Goal: Transaction & Acquisition: Purchase product/service

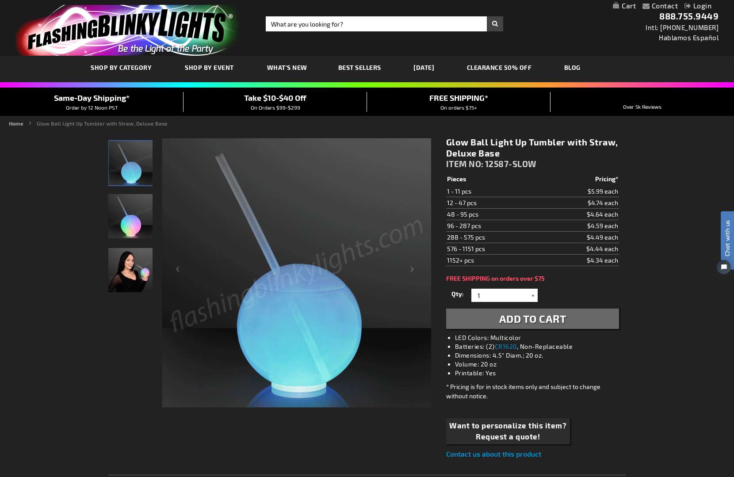
click at [532, 296] on div at bounding box center [533, 295] width 9 height 13
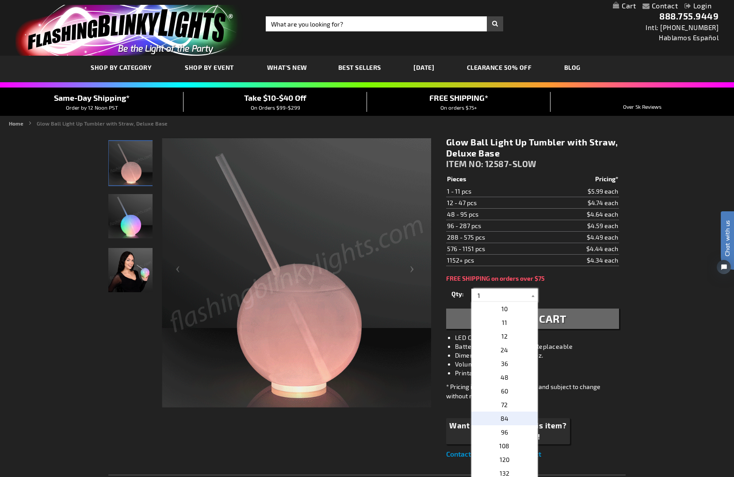
scroll to position [124, 0]
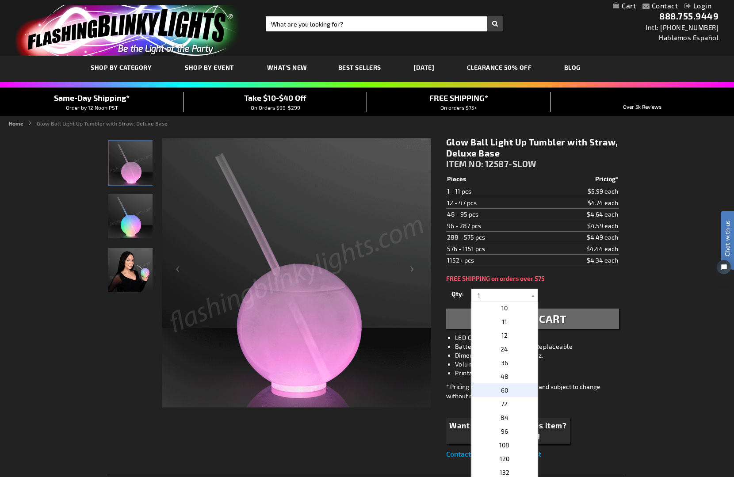
click at [513, 387] on p "60" at bounding box center [504, 390] width 66 height 14
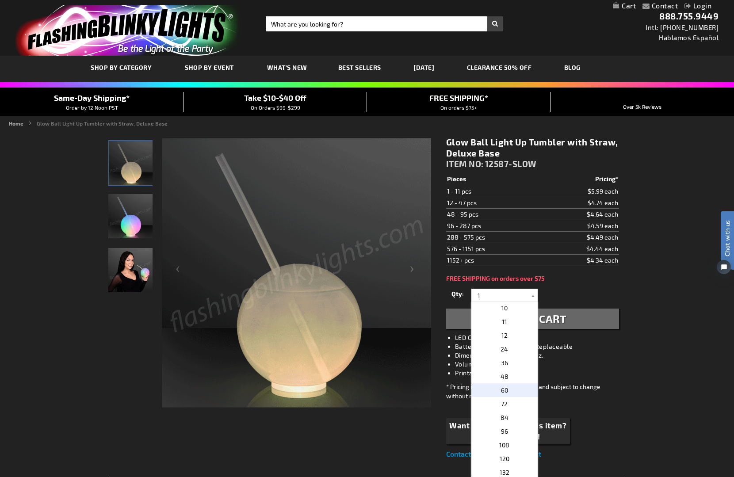
type input "60"
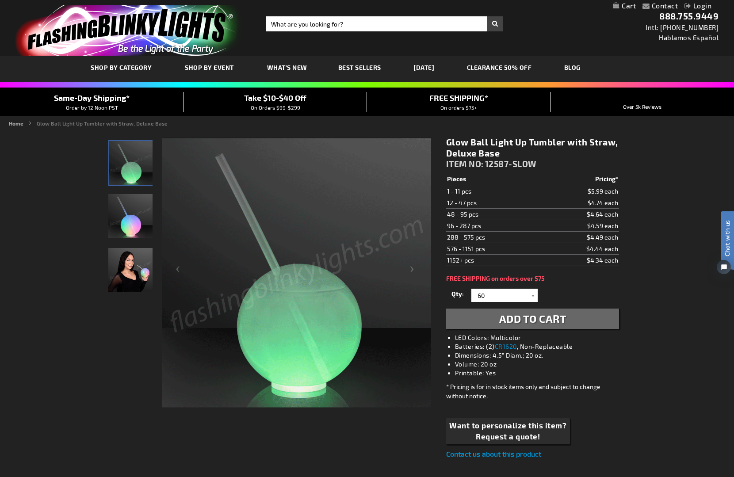
click at [556, 317] on span "Add to Cart" at bounding box center [532, 318] width 67 height 13
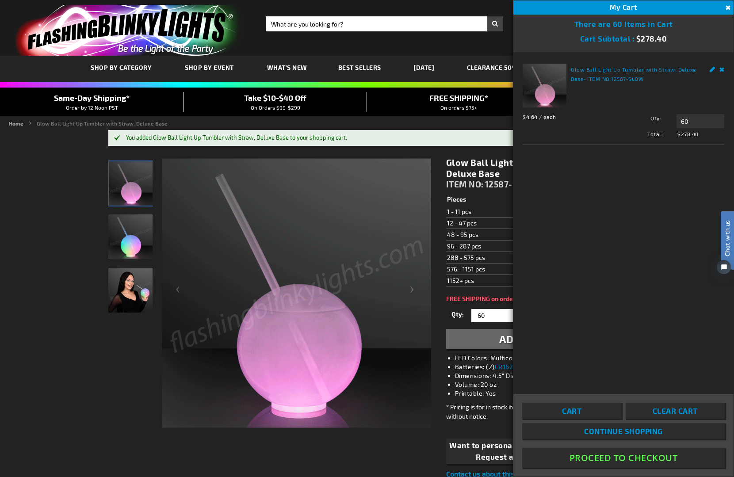
click at [621, 456] on button "Proceed To Checkout" at bounding box center [623, 458] width 203 height 20
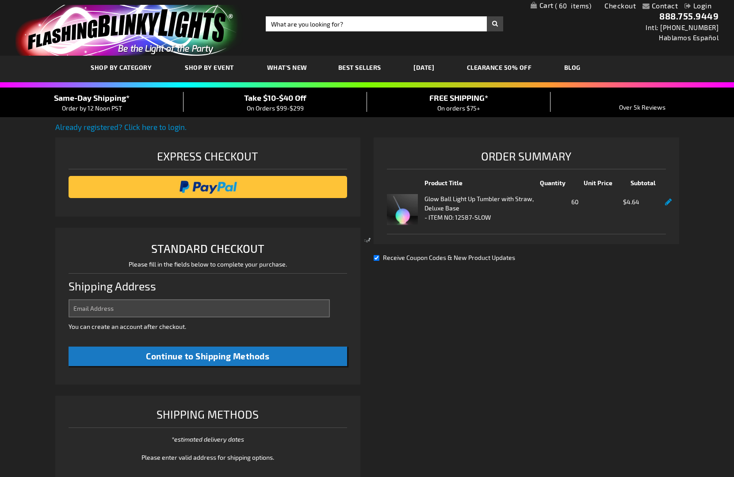
select select "US"
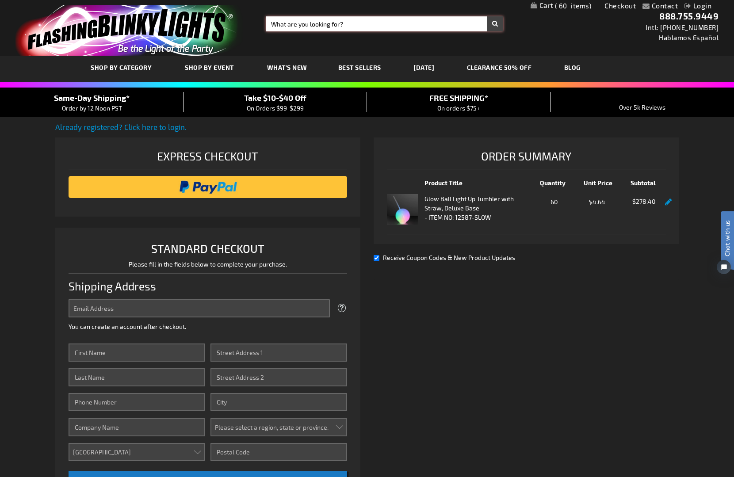
click at [363, 27] on input "Search" at bounding box center [385, 23] width 238 height 15
type input "l"
type input "masks"
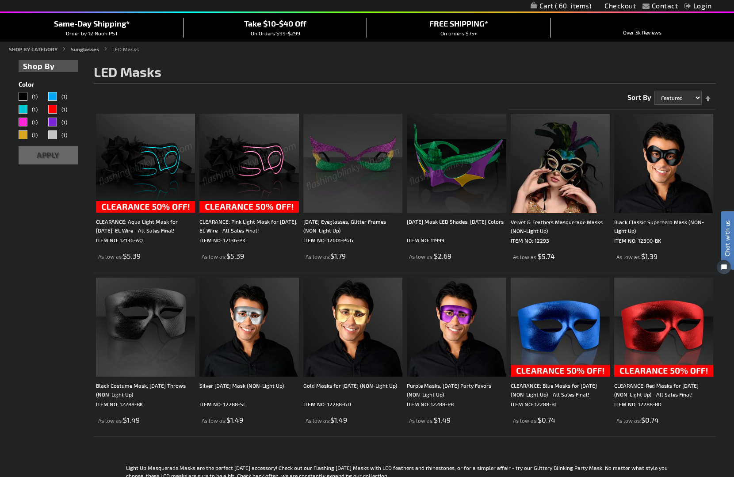
scroll to position [77, 0]
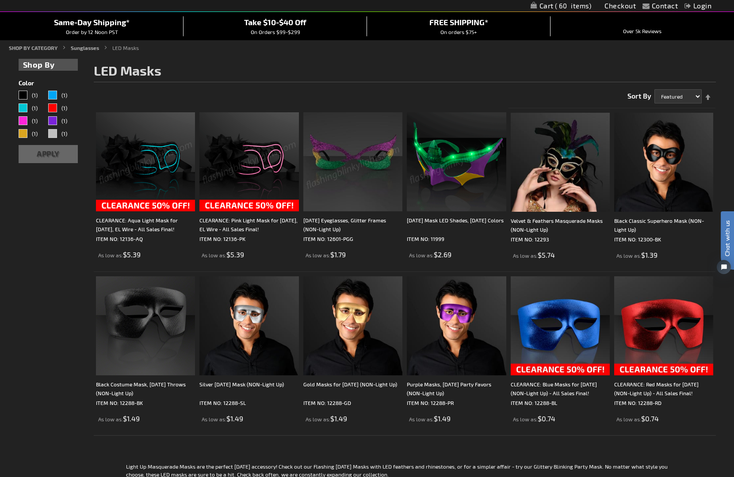
click at [273, 168] on img at bounding box center [248, 161] width 99 height 99
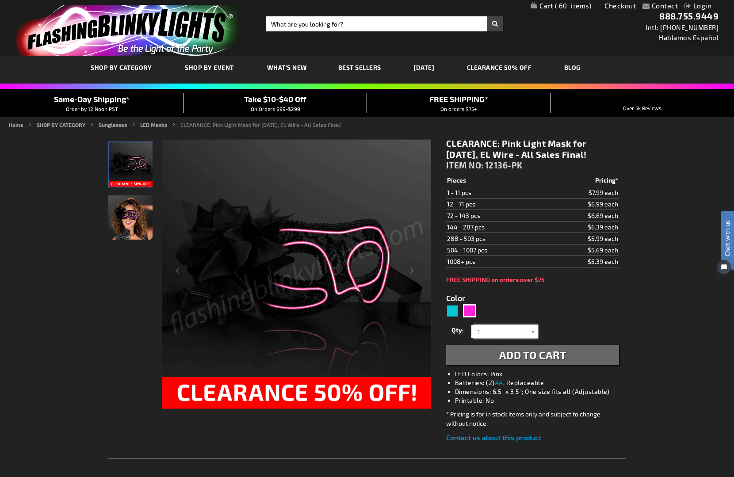
click at [499, 333] on input "1" at bounding box center [506, 331] width 64 height 13
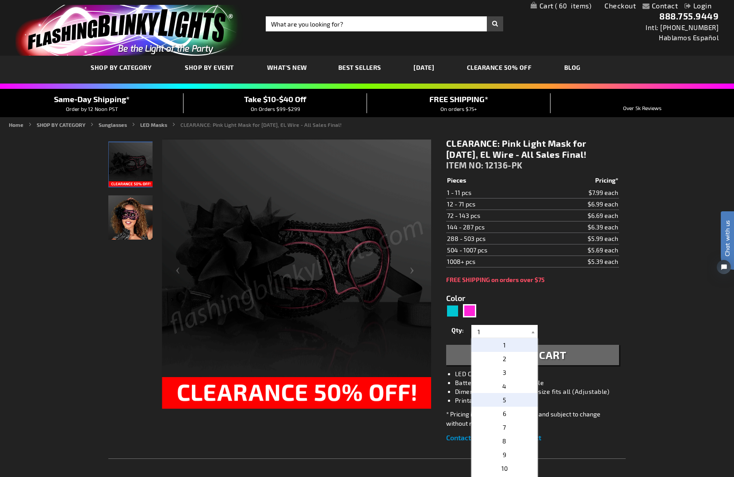
click at [509, 398] on p "5" at bounding box center [504, 400] width 66 height 14
type input "5"
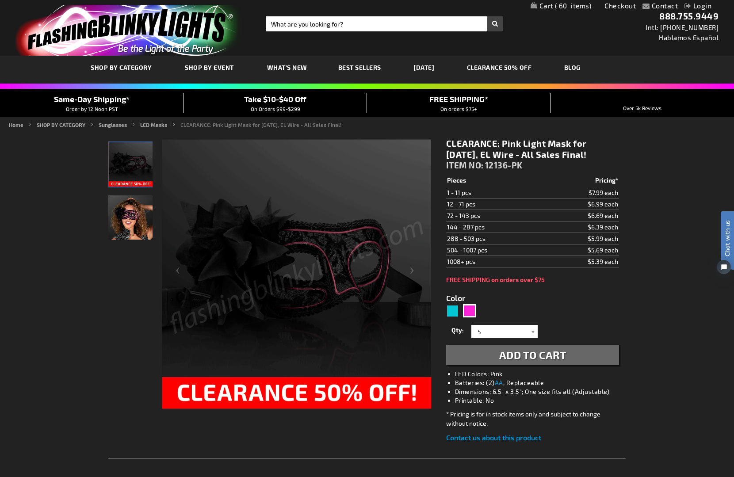
click at [532, 356] on span "Add to Cart" at bounding box center [532, 355] width 67 height 13
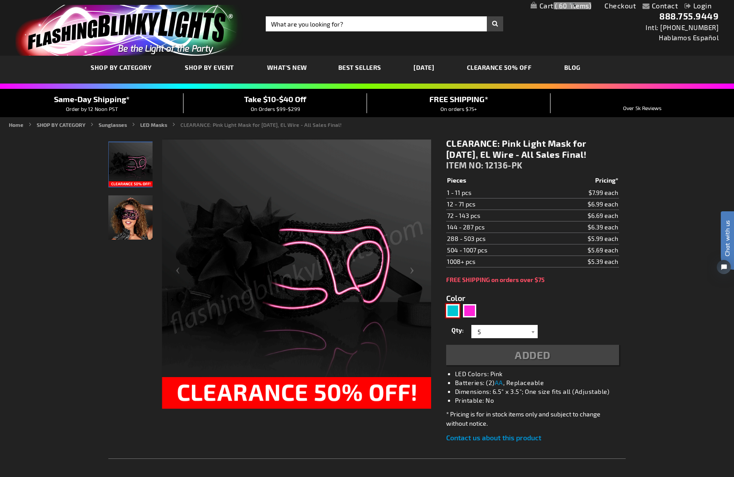
click at [451, 311] on div "Turquoise" at bounding box center [452, 310] width 13 height 13
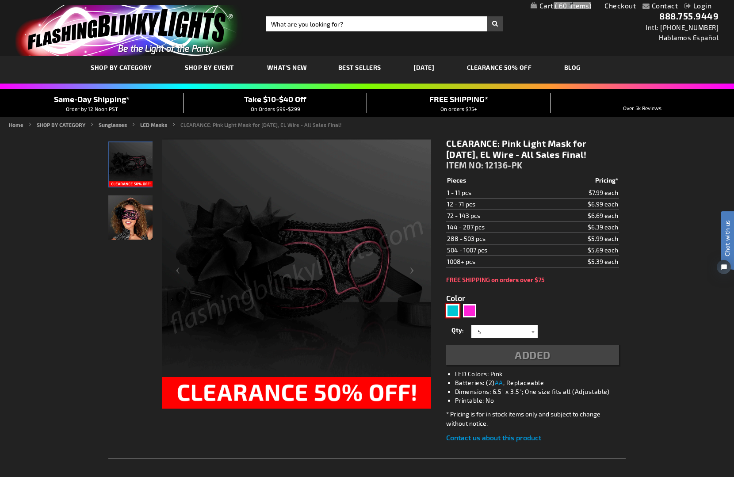
type input "5653"
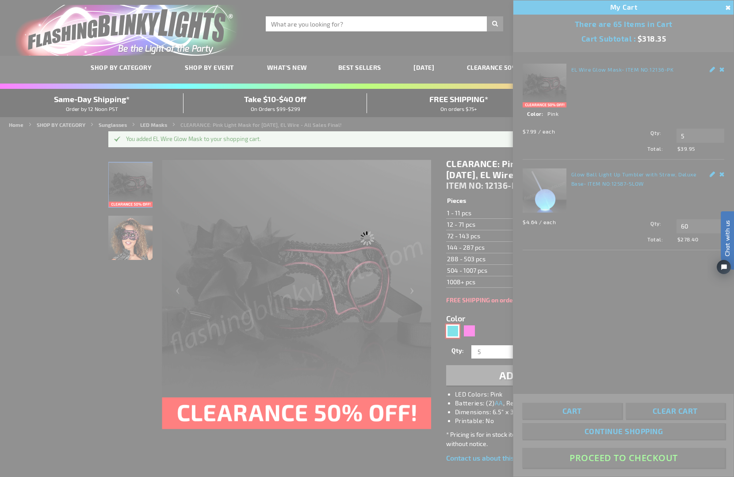
type input "12136-AQ"
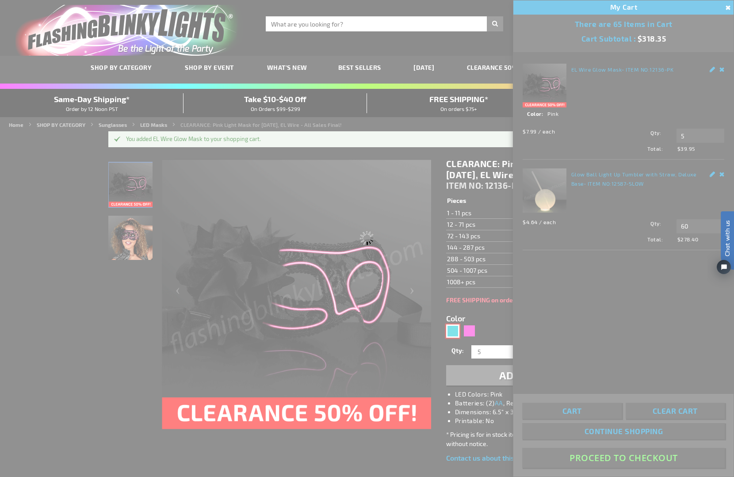
type input "Customize - CLEARANCE: Aqua Light Mask for Mardi Gras, EL Wire - All Sales Fina…"
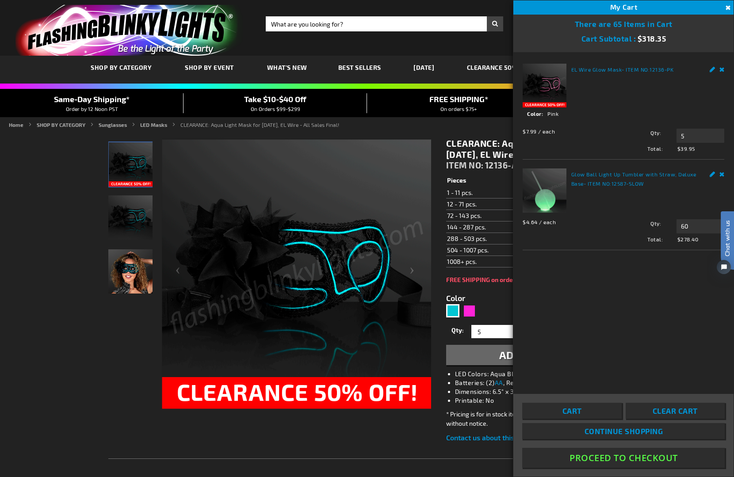
click at [498, 322] on form "Color 5653 Qty 1 2 3 4 5 6 7 8 9 10 11 12 24 36 48 60 72 84 96 5" at bounding box center [532, 325] width 173 height 82
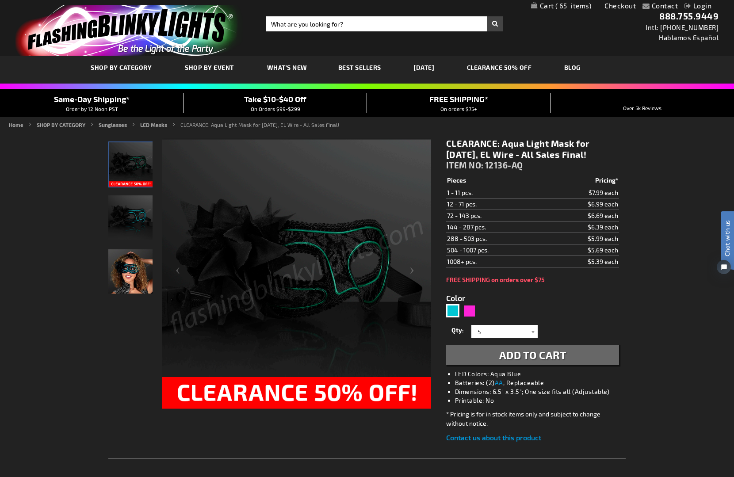
click at [500, 356] on span "Add to Cart" at bounding box center [532, 355] width 67 height 13
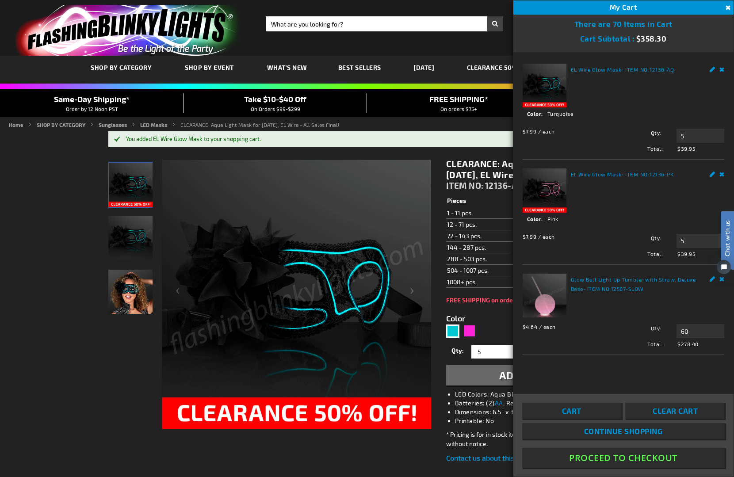
click at [116, 373] on div at bounding box center [130, 294] width 44 height 271
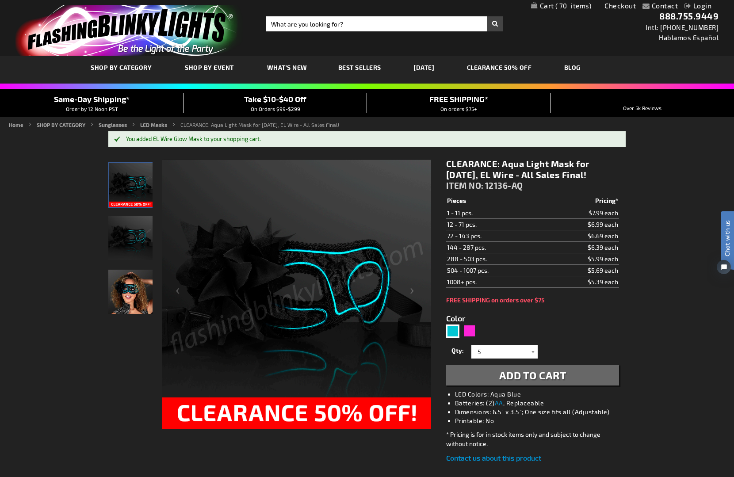
click at [138, 305] on img at bounding box center [130, 292] width 44 height 44
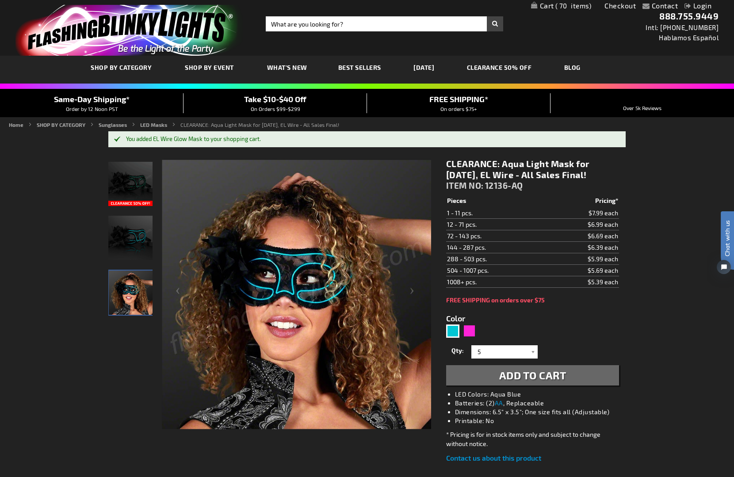
click at [137, 237] on img at bounding box center [130, 238] width 44 height 44
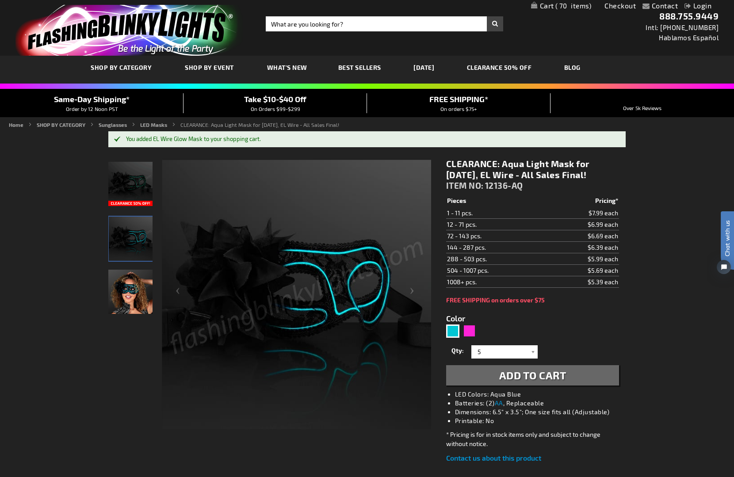
click at [572, 10] on link "My Cart 70 70 items" at bounding box center [561, 6] width 61 height 8
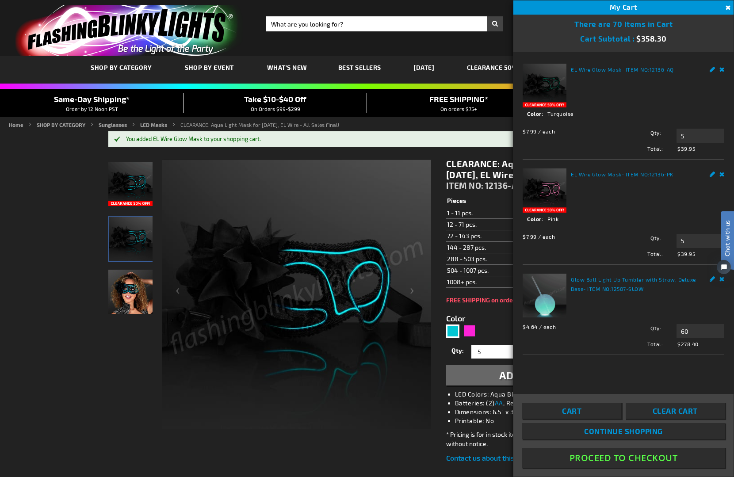
click at [613, 456] on button "Proceed To Checkout" at bounding box center [623, 458] width 203 height 20
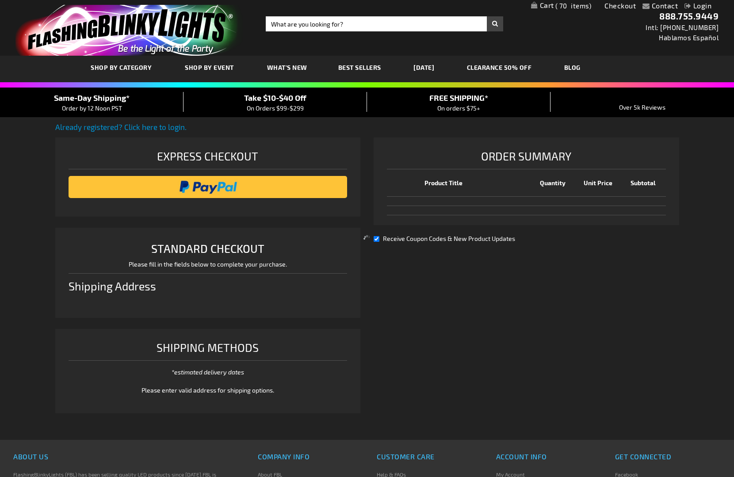
select select "US"
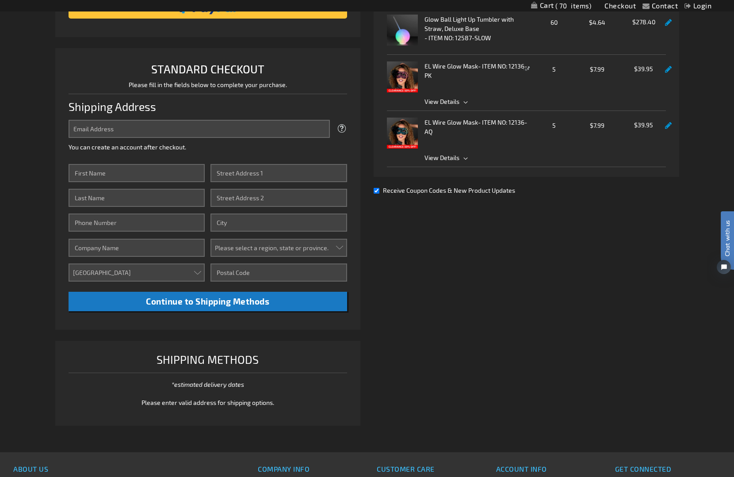
scroll to position [173, 0]
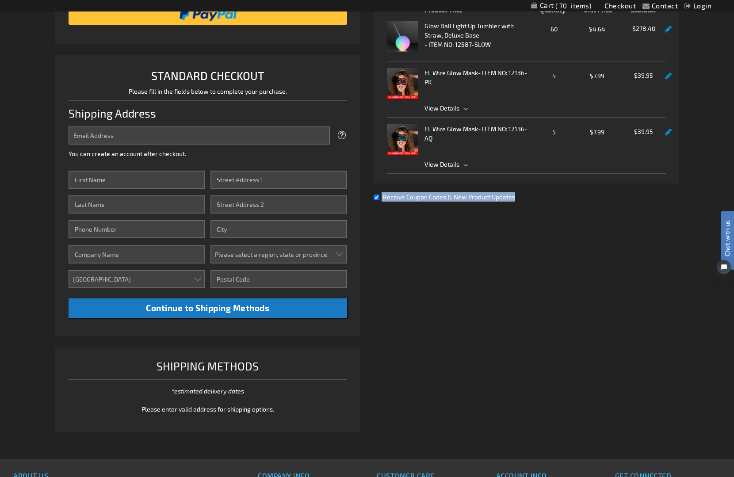
click at [376, 201] on div "Order Summary Product Title Quantity Unit Price Subtotal Glow Ball Light Up Tum…" at bounding box center [527, 92] width 306 height 255
click at [376, 199] on input "Receive Coupon Codes & New Product Updates" at bounding box center [377, 198] width 6 height 6
checkbox input "false"
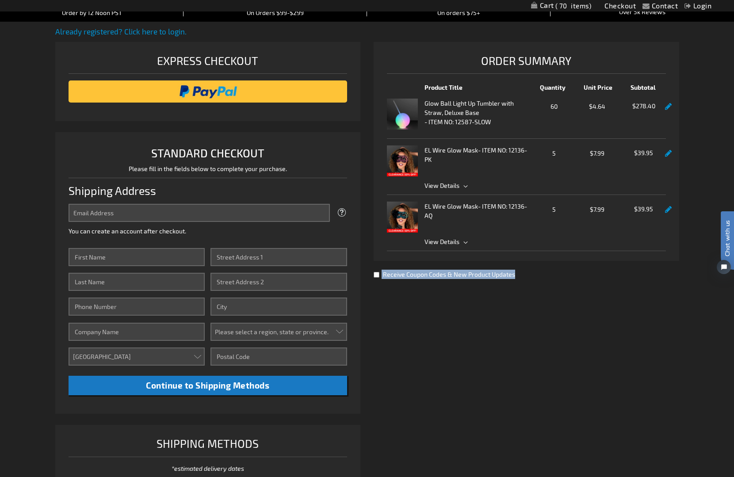
scroll to position [97, 0]
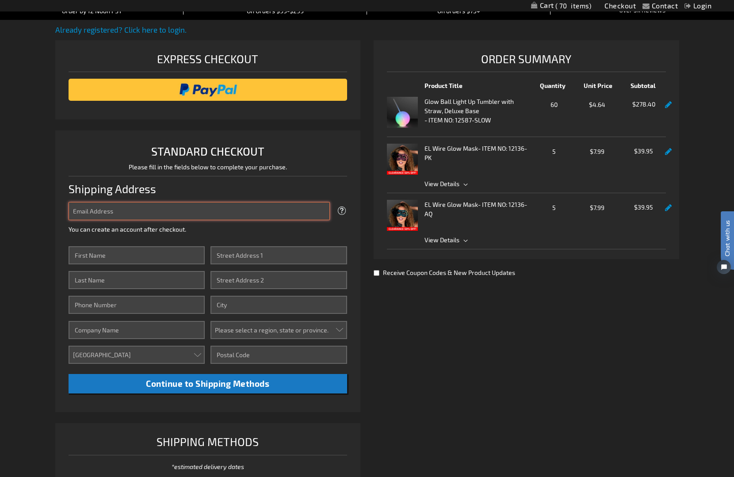
click at [120, 212] on input "Email Address" at bounding box center [200, 211] width 262 height 18
type input "hello@katiebrookseventco.com"
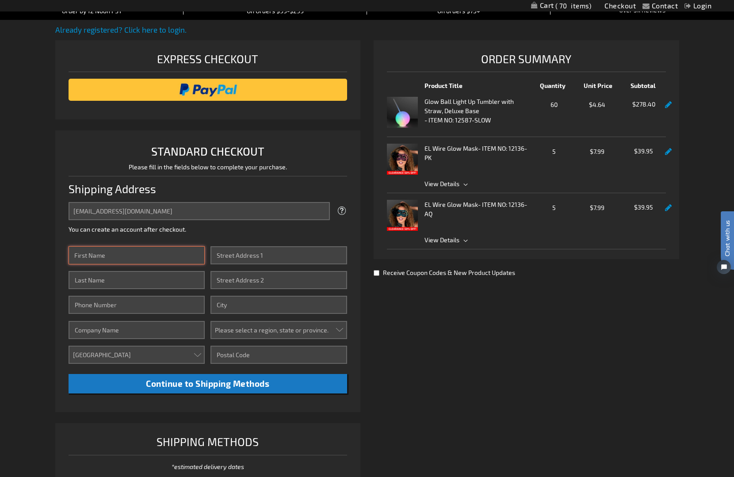
click at [112, 257] on input "First Name" at bounding box center [137, 255] width 137 height 18
type input "Katie"
type input "Floyd"
type input "704"
click at [95, 287] on input "Floyd" at bounding box center [137, 280] width 137 height 18
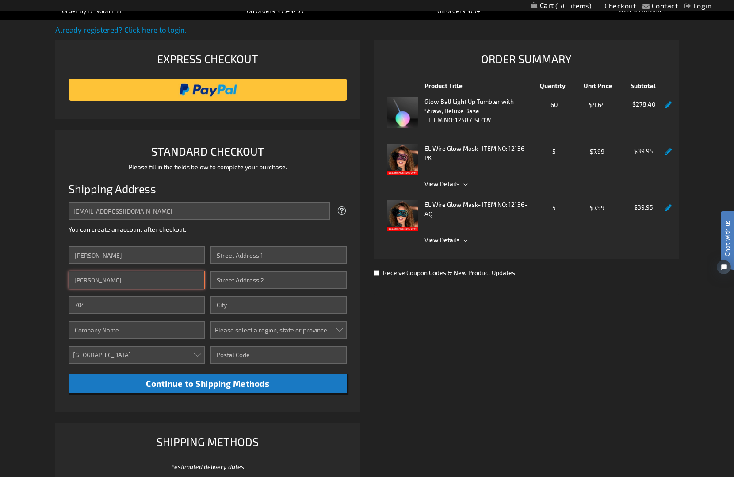
click at [95, 287] on input "Floyd" at bounding box center [137, 280] width 137 height 18
type input "Floyd"
click at [92, 303] on input "704" at bounding box center [137, 305] width 137 height 18
type input "7049293185"
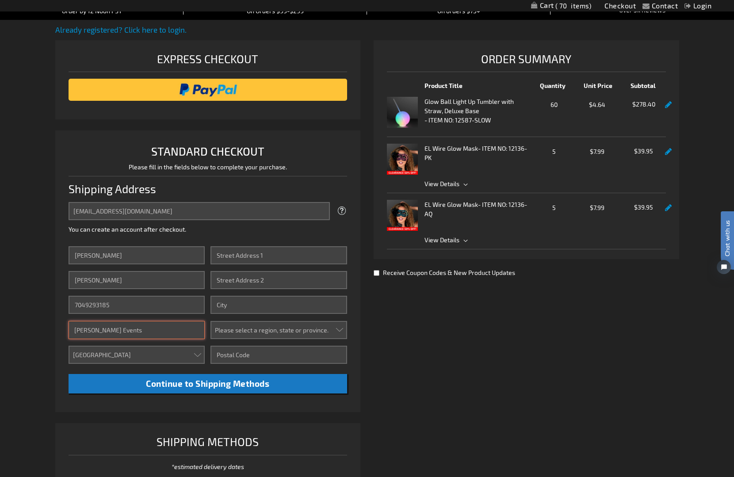
type input "Katie Brooks Events"
click at [230, 256] on input "Street Address: Line 1" at bounding box center [279, 255] width 137 height 18
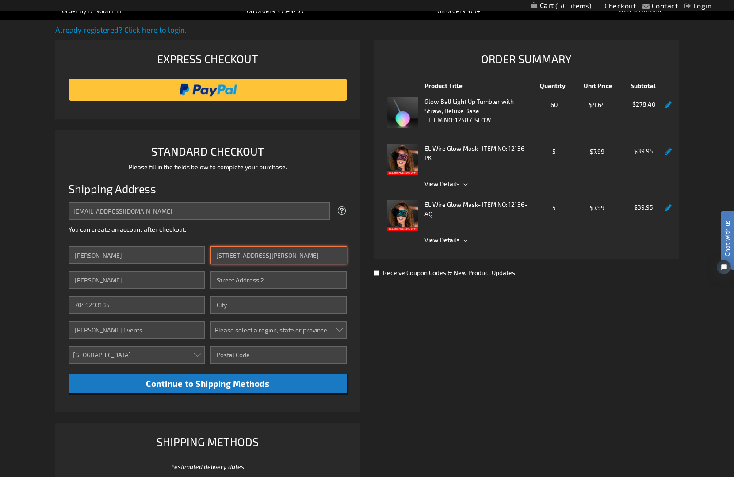
type input "139 Wade Eaton Dr."
click at [234, 280] on input "Street Address: Line 2" at bounding box center [279, 280] width 137 height 18
type input "Mocksville"
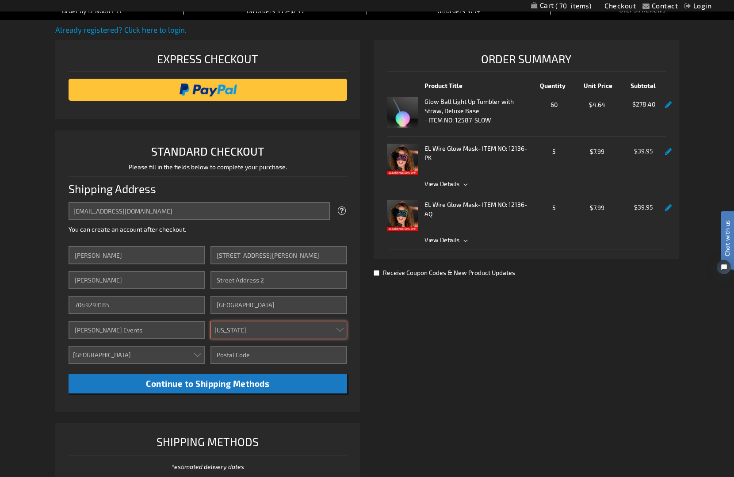
select select "44"
click at [247, 356] on input "Zip/Postal Code" at bounding box center [279, 355] width 137 height 18
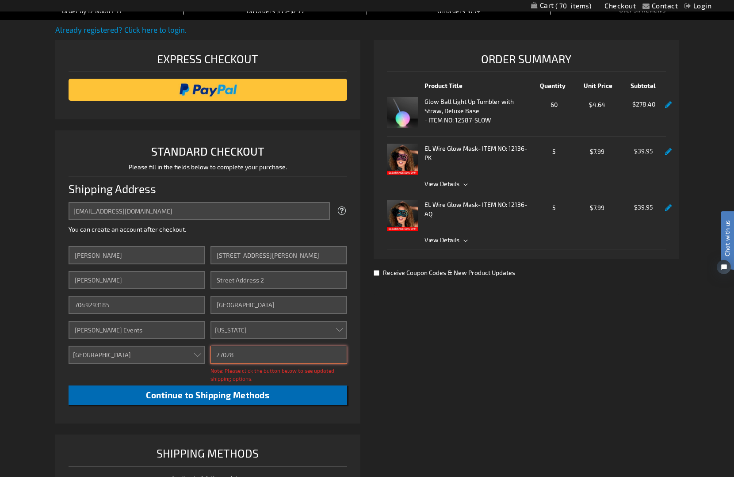
type input "27028"
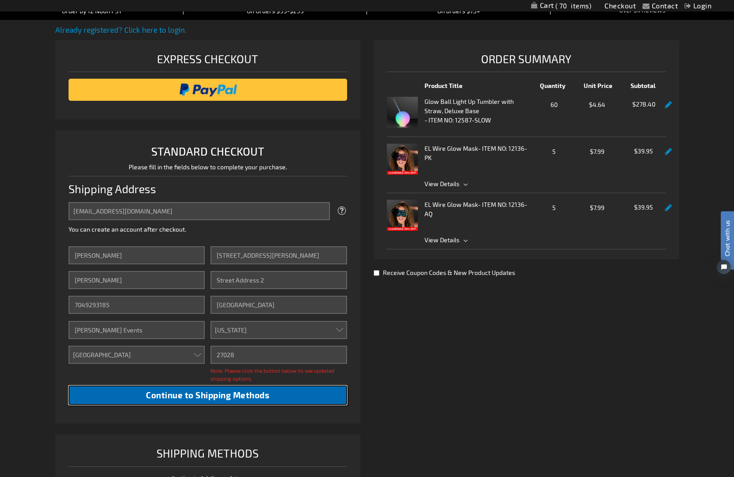
click at [234, 396] on span "Continue to Shipping Methods" at bounding box center [207, 395] width 123 height 10
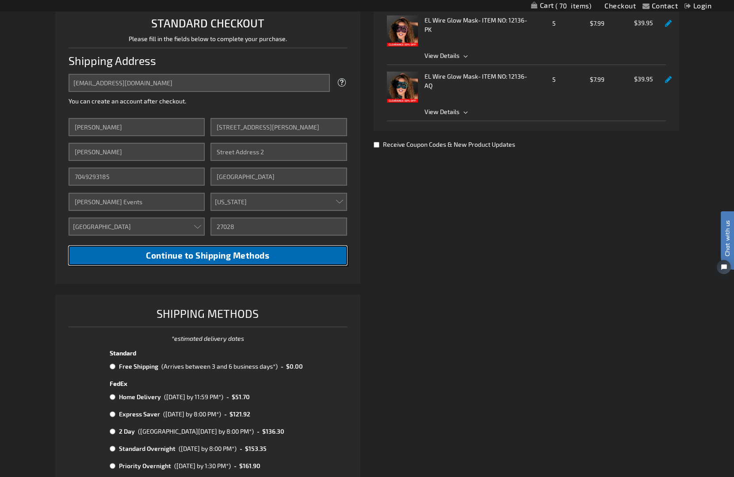
scroll to position [231, 0]
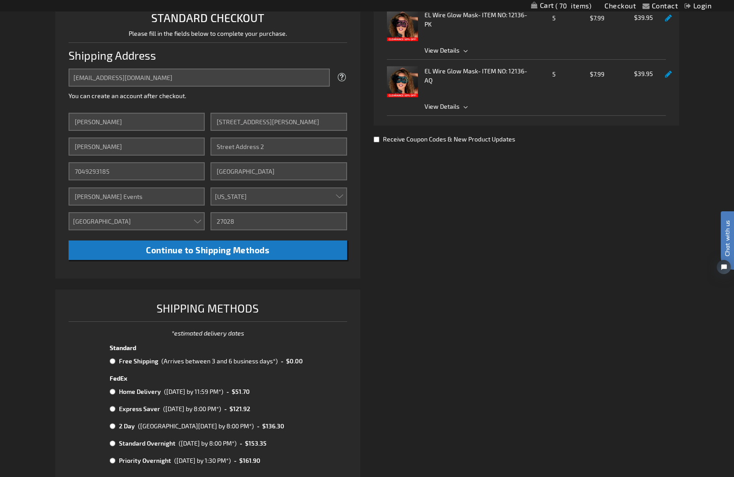
click at [114, 364] on input "radio" at bounding box center [113, 361] width 6 height 7
radio input "true"
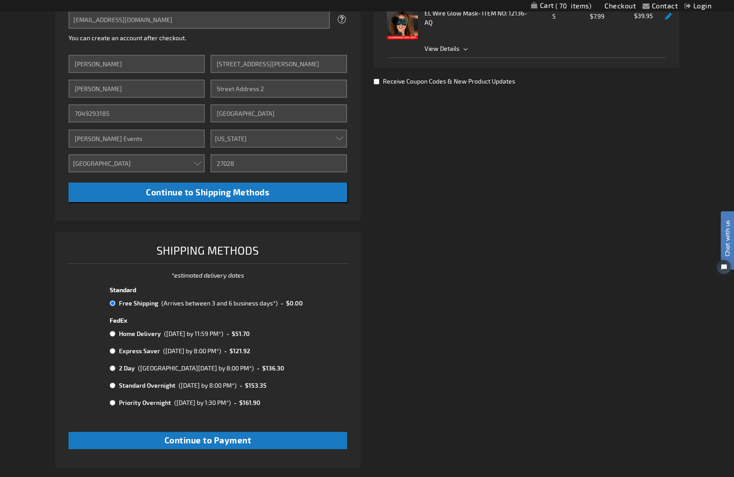
scroll to position [498, 0]
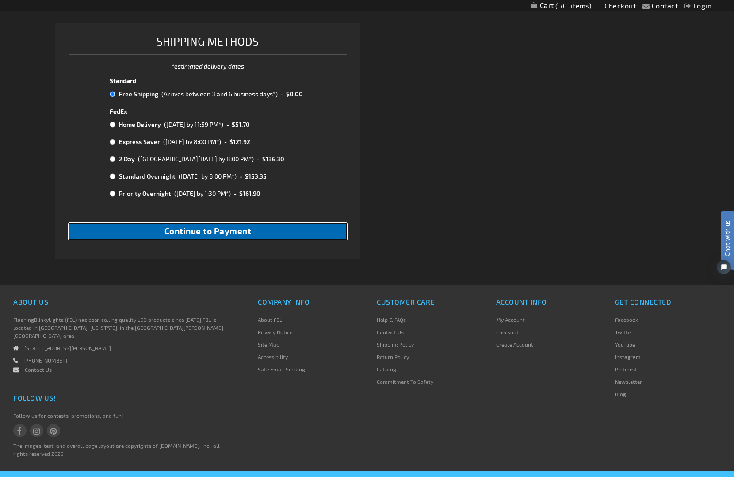
click at [250, 236] on span "Continue to Payment" at bounding box center [208, 231] width 87 height 10
checkbox input "true"
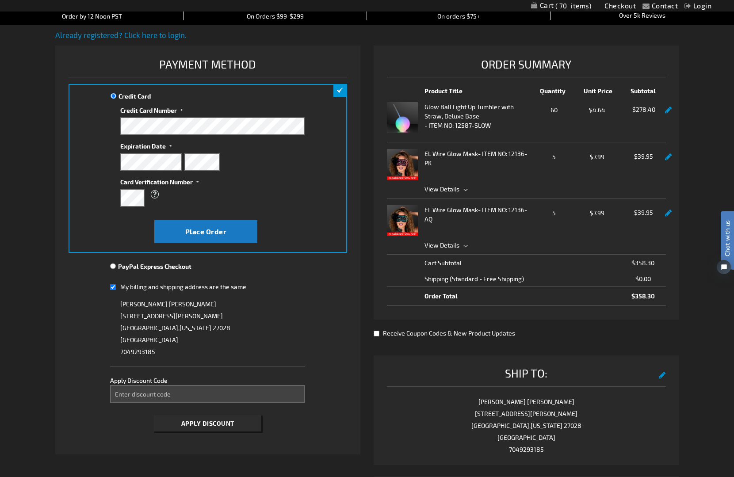
scroll to position [92, 0]
click at [456, 246] on span "View Details" at bounding box center [442, 245] width 35 height 8
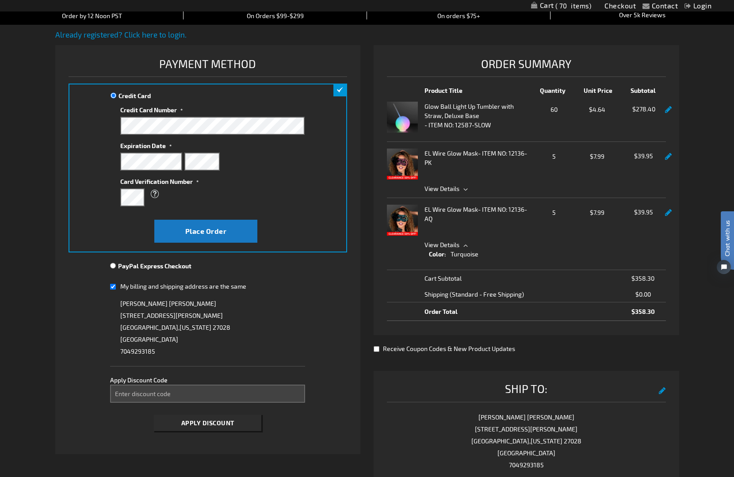
click at [456, 246] on span "View Details" at bounding box center [442, 245] width 35 height 8
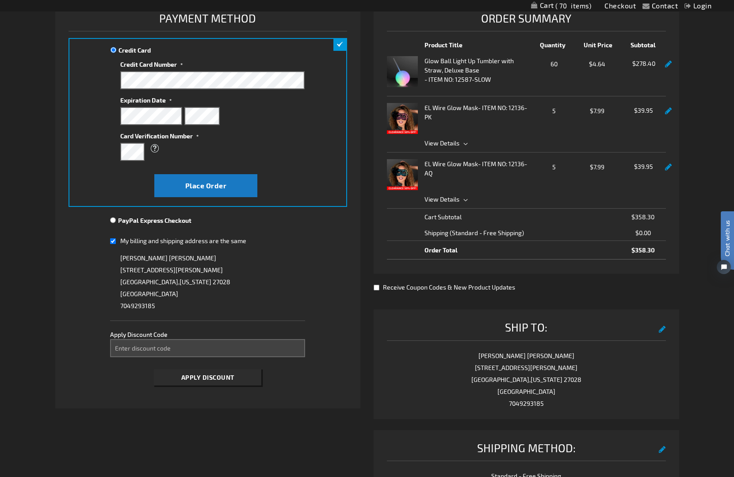
scroll to position [135, 0]
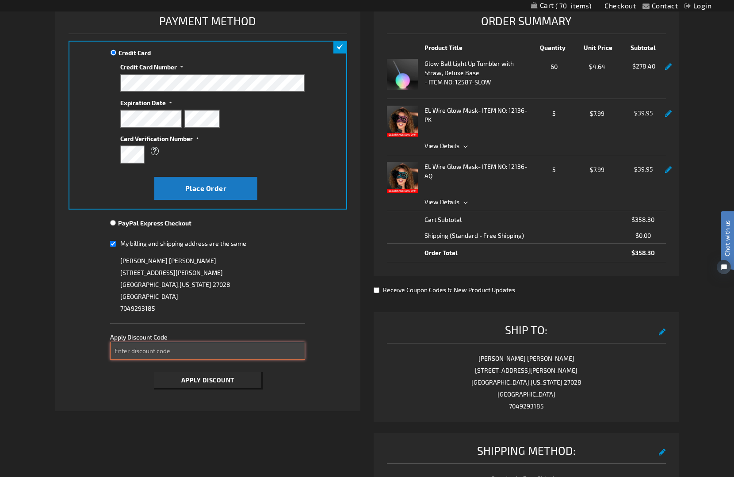
click at [178, 355] on input "Enter discount code" at bounding box center [207, 351] width 195 height 18
paste input "TAKE40"
type input "TAKE40"
click at [191, 383] on span "Apply Discount" at bounding box center [207, 380] width 53 height 8
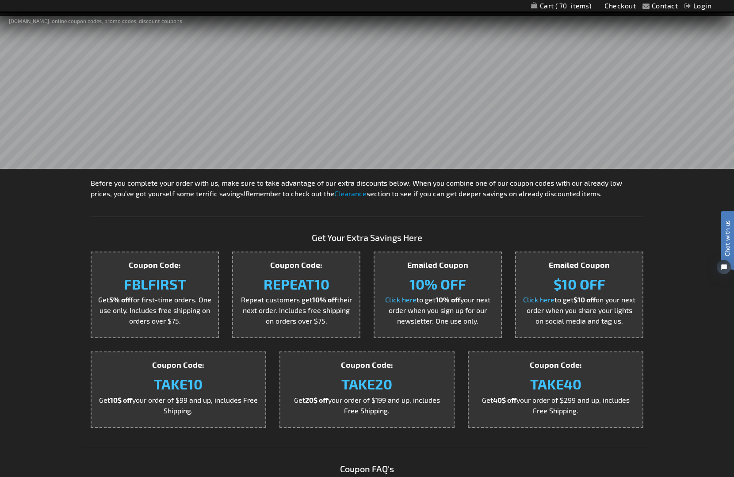
scroll to position [103, 0]
drag, startPoint x: 588, startPoint y: 385, endPoint x: 518, endPoint y: 385, distance: 69.9
click at [518, 385] on h3 "TAKE40" at bounding box center [555, 383] width 161 height 17
copy strong "TAKE40"
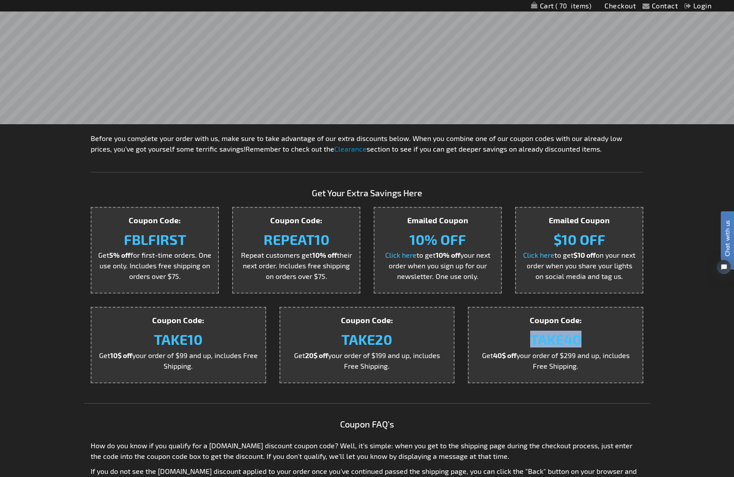
scroll to position [174, 0]
